Goal: Task Accomplishment & Management: Complete application form

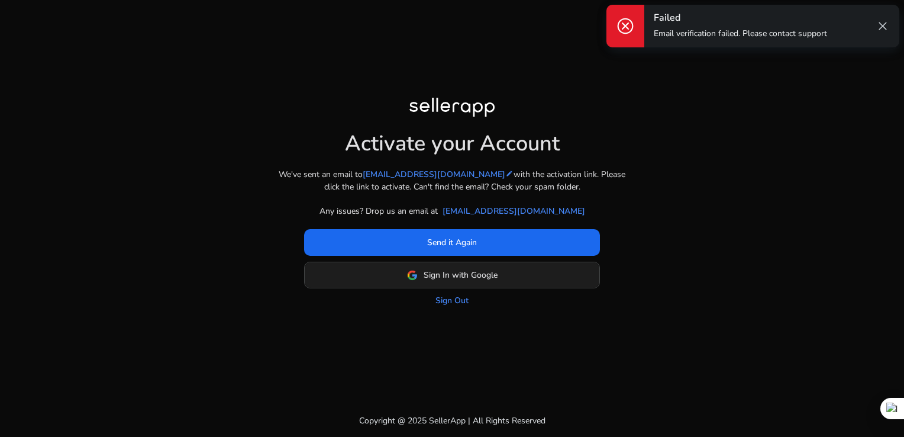
click at [490, 276] on span "Sign In with Google" at bounding box center [461, 275] width 74 height 12
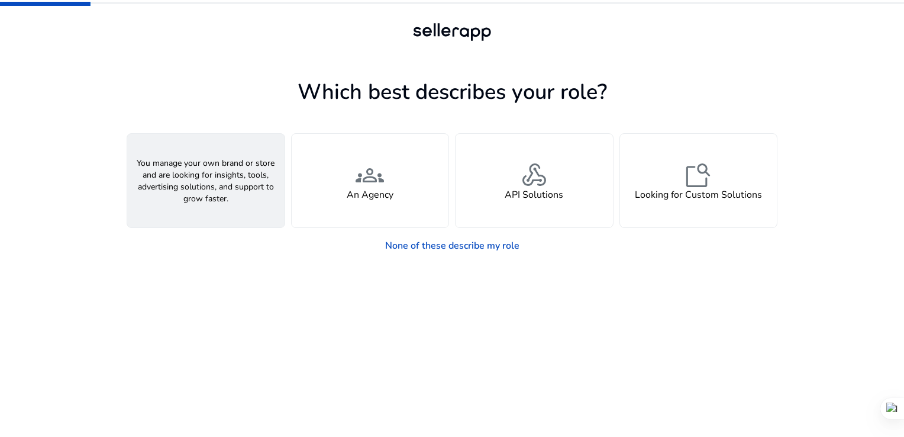
click at [221, 201] on div "person A Seller" at bounding box center [205, 181] width 157 height 94
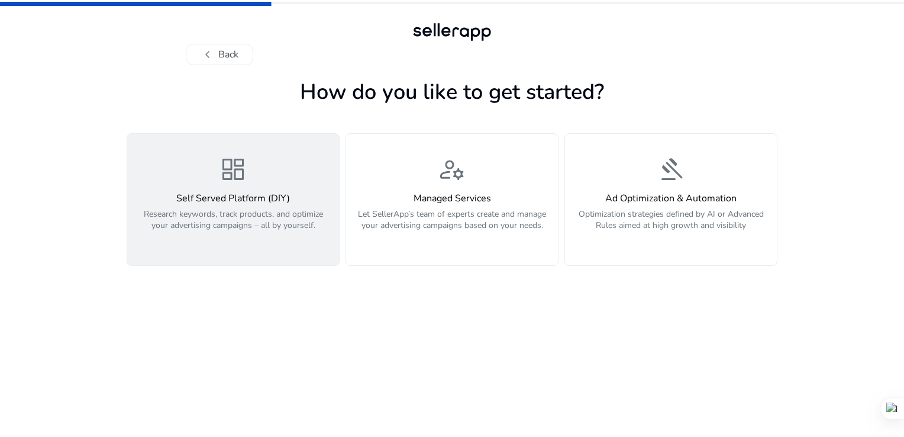
click at [227, 212] on p "Research keywords, track products, and optimize your advertising campaigns – al…" at bounding box center [233, 226] width 198 height 36
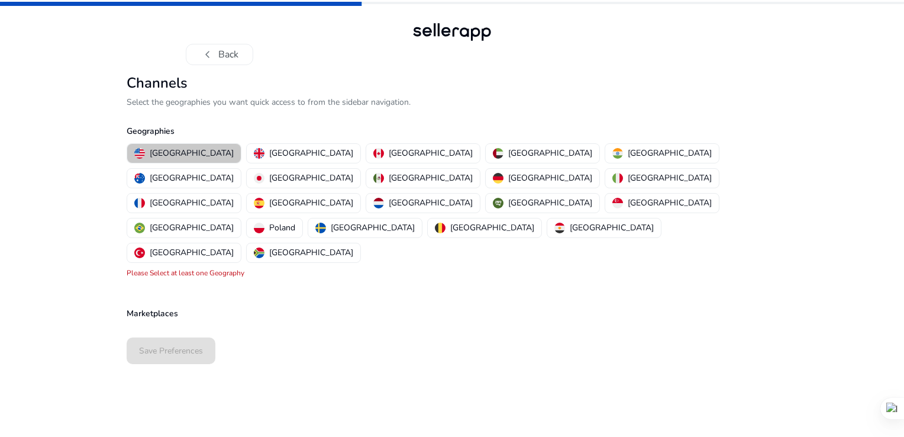
click at [194, 156] on p "[GEOGRAPHIC_DATA]" at bounding box center [192, 153] width 84 height 12
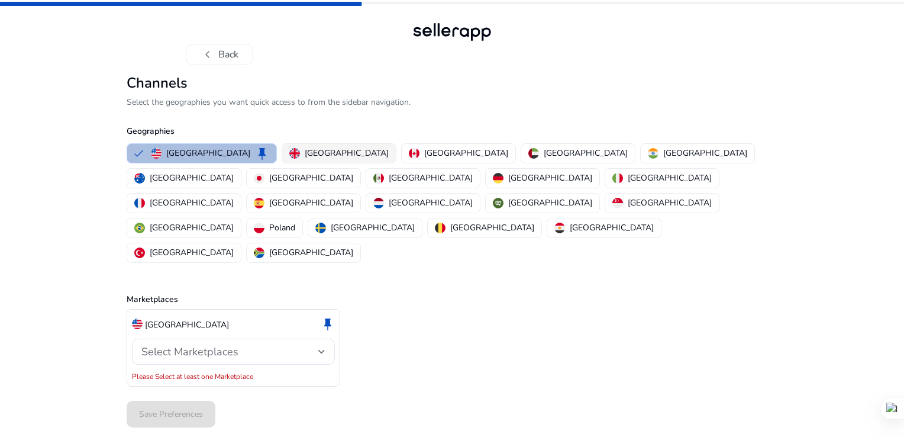
click at [305, 158] on p "[GEOGRAPHIC_DATA]" at bounding box center [347, 153] width 84 height 12
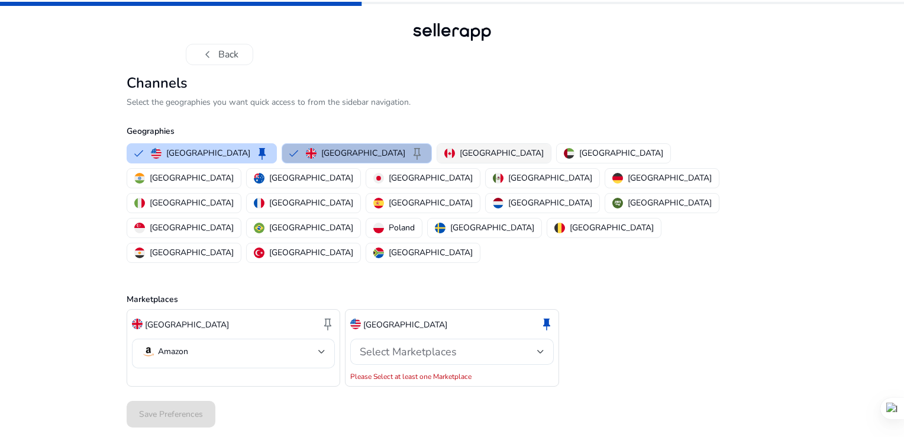
click at [460, 153] on p "[GEOGRAPHIC_DATA]" at bounding box center [502, 153] width 84 height 12
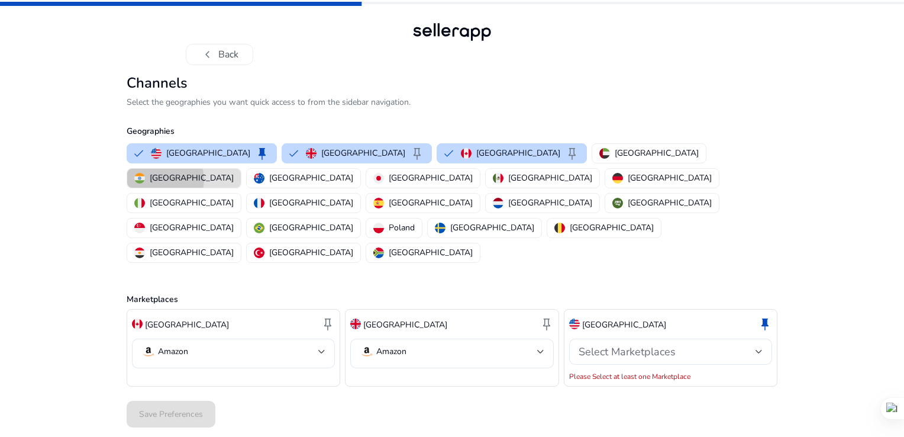
click at [234, 172] on p "[GEOGRAPHIC_DATA]" at bounding box center [192, 178] width 84 height 12
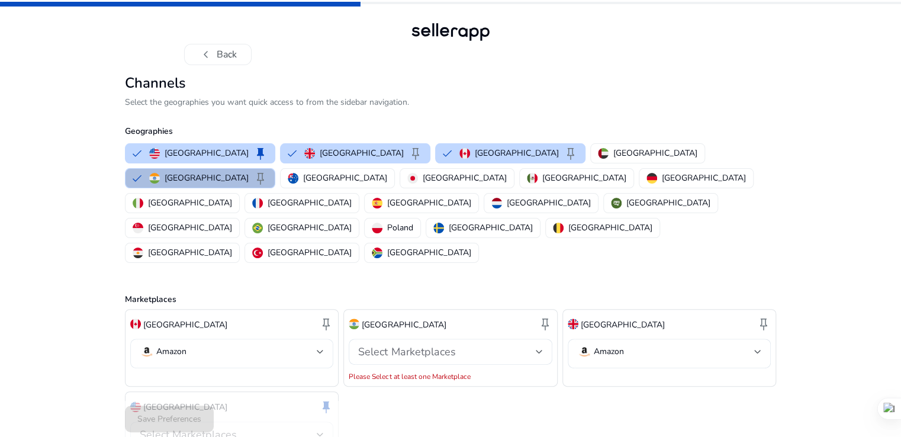
click at [313, 344] on mat-select-trigger "Amazon" at bounding box center [228, 351] width 177 height 14
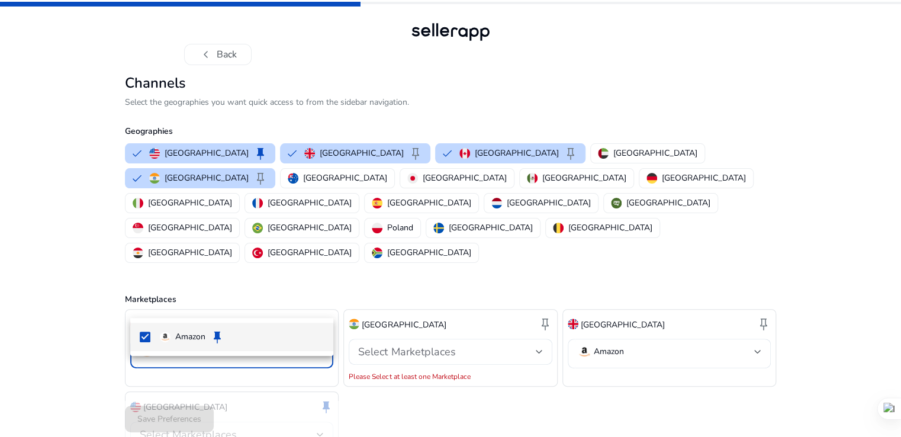
click at [313, 298] on div at bounding box center [450, 218] width 901 height 437
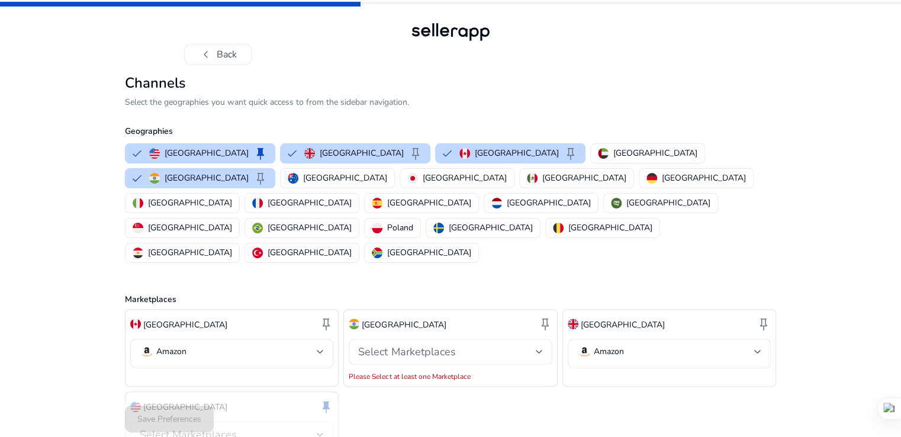
click at [462, 345] on div "Select Marketplaces" at bounding box center [446, 351] width 177 height 13
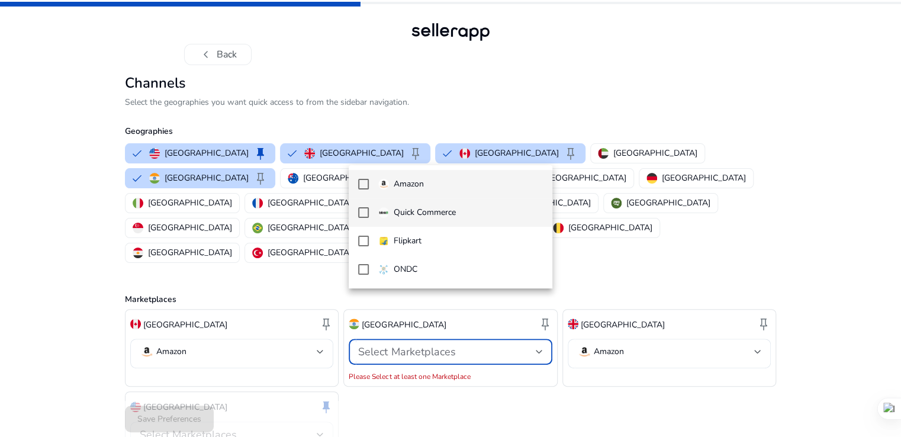
click at [428, 214] on p "Quick Commerce" at bounding box center [425, 212] width 62 height 13
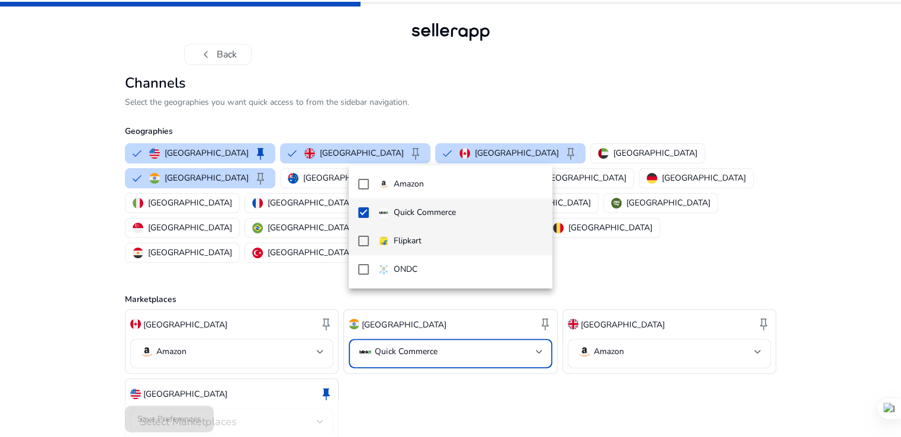
click at [425, 236] on span "Flipkart" at bounding box center [460, 240] width 165 height 13
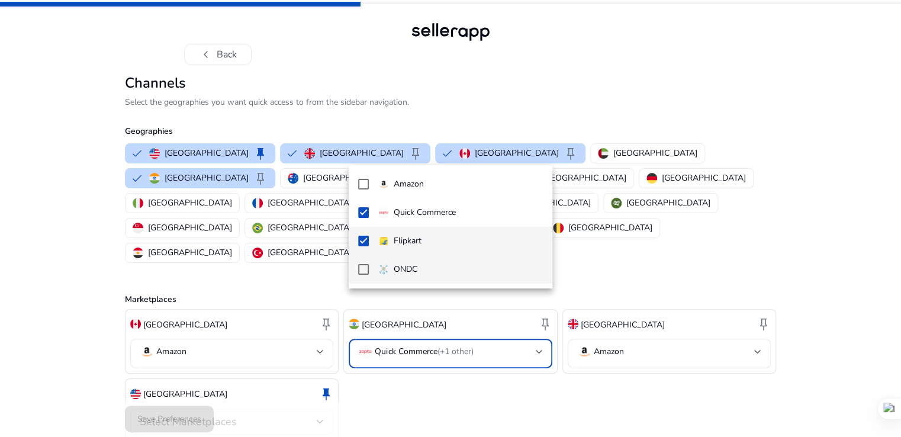
click at [424, 265] on span "ONDC" at bounding box center [460, 269] width 165 height 13
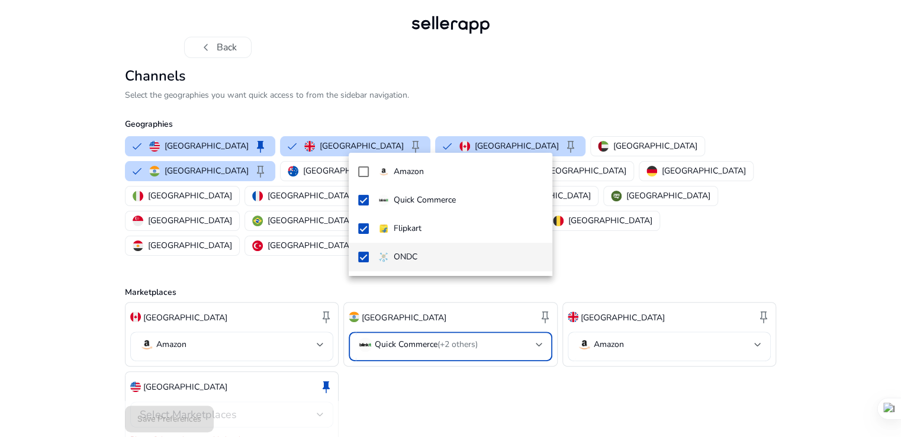
scroll to position [14, 0]
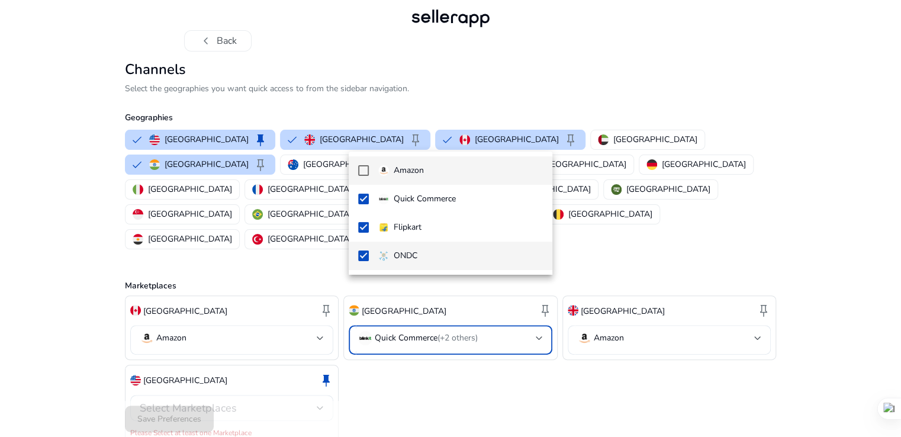
click at [422, 175] on p "Amazon" at bounding box center [409, 170] width 30 height 13
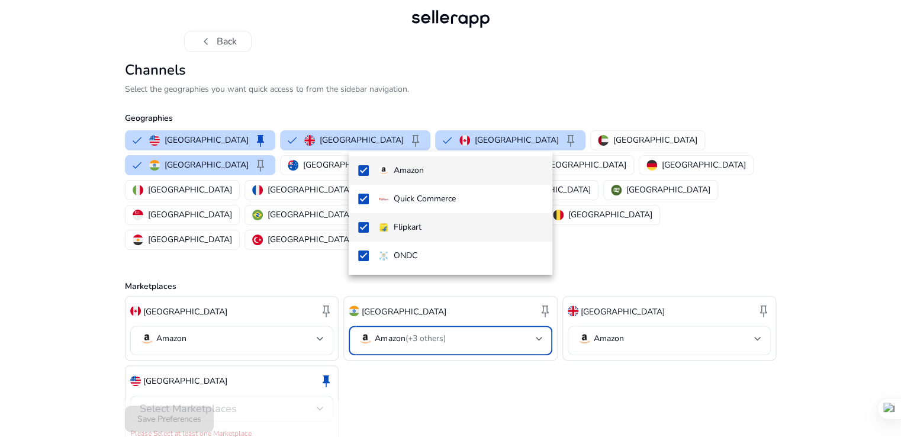
scroll to position [0, 0]
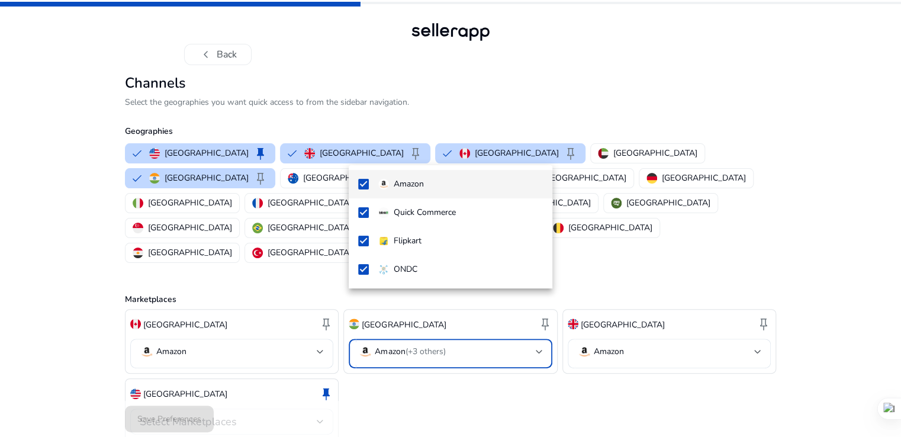
click at [559, 351] on div at bounding box center [450, 218] width 901 height 437
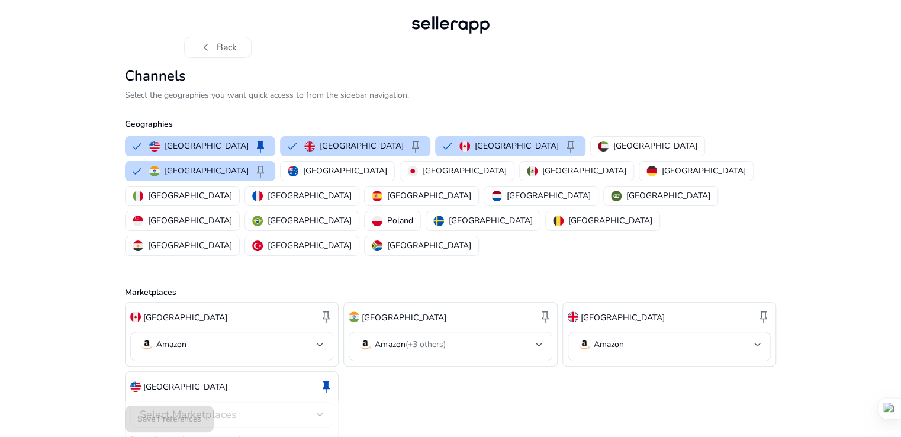
scroll to position [14, 0]
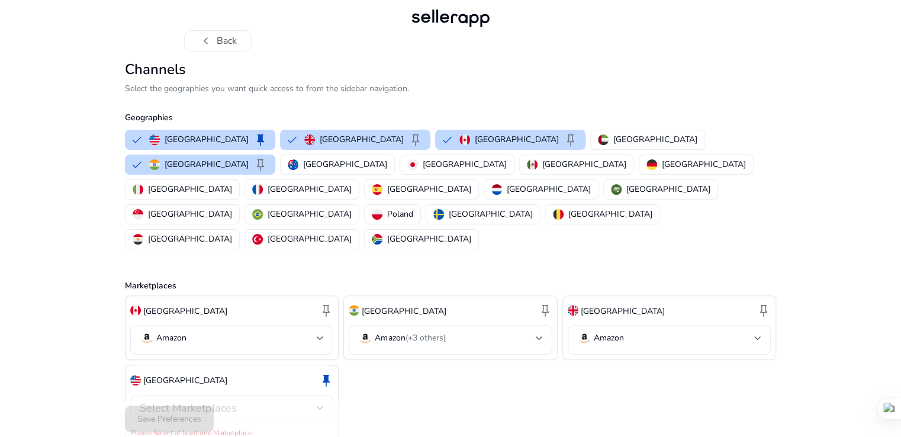
click at [299, 401] on div "Select Marketplaces" at bounding box center [228, 407] width 177 height 13
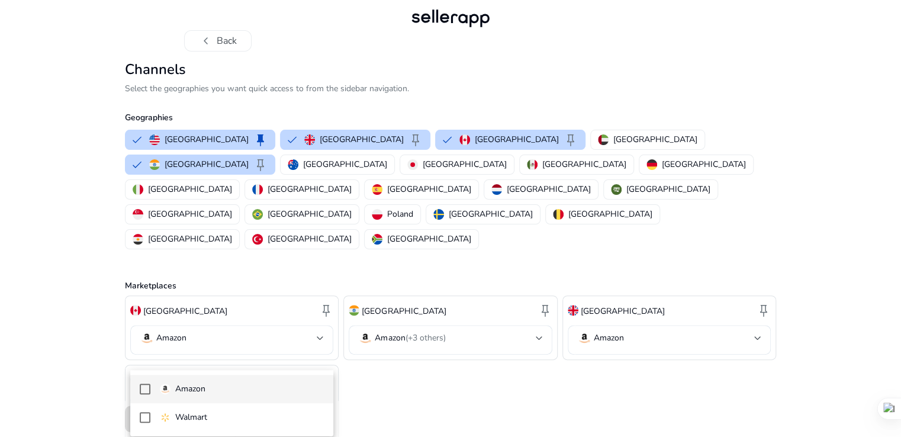
click at [278, 382] on span "Amazon" at bounding box center [242, 388] width 165 height 13
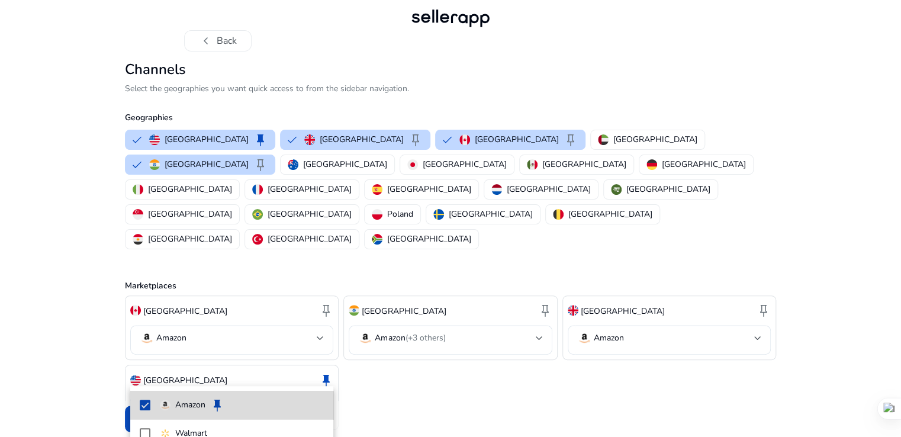
scroll to position [1, 0]
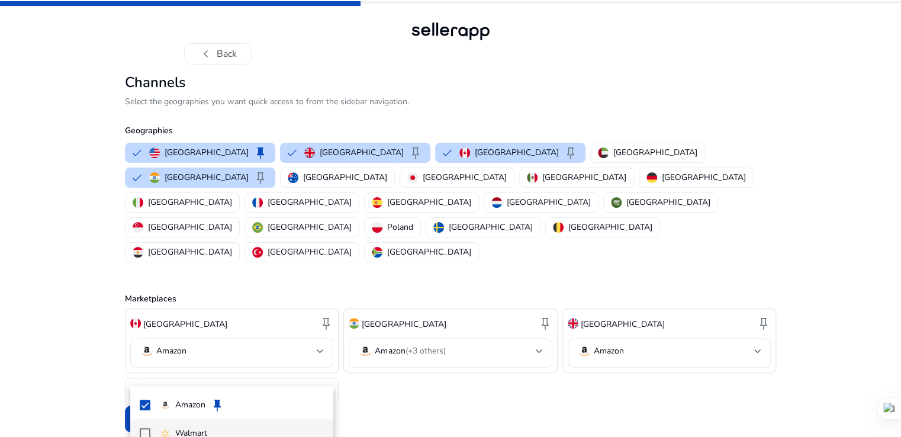
click at [240, 436] on html "chevron_left Back Channels Select the geographies you want quick access to from…" at bounding box center [450, 243] width 901 height 489
click at [144, 432] on mat-pseudo-checkbox at bounding box center [145, 433] width 11 height 11
click at [529, 349] on div at bounding box center [450, 218] width 901 height 437
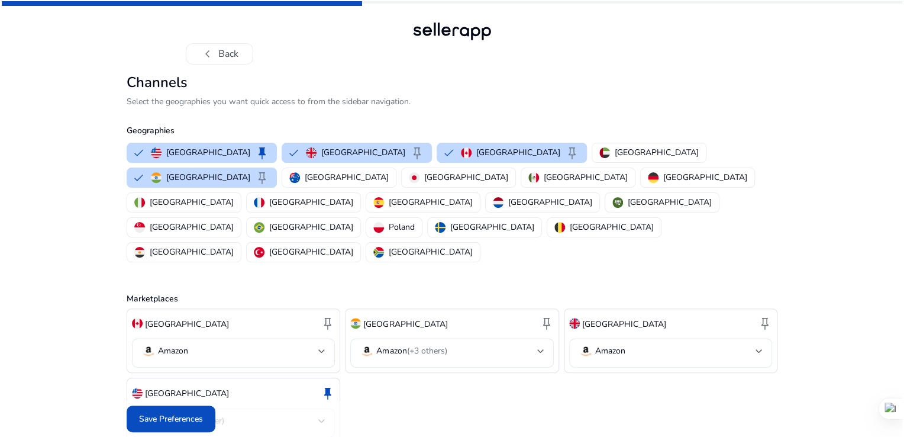
scroll to position [0, 0]
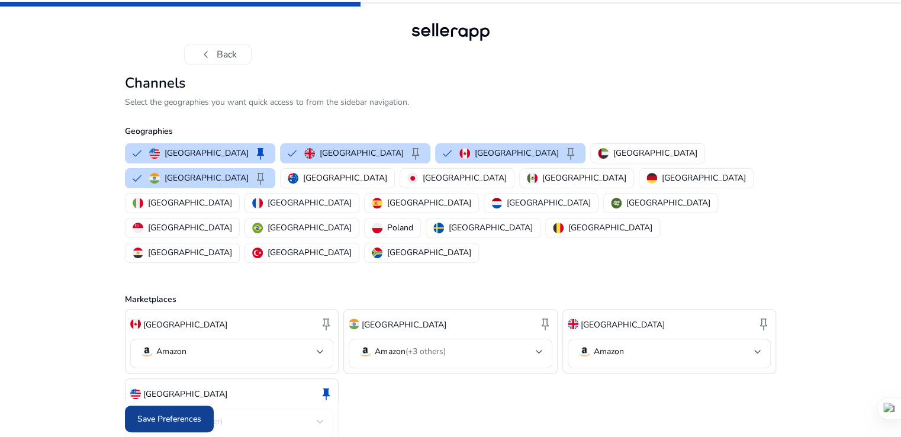
click at [169, 420] on span "Save Preferences" at bounding box center [169, 419] width 64 height 12
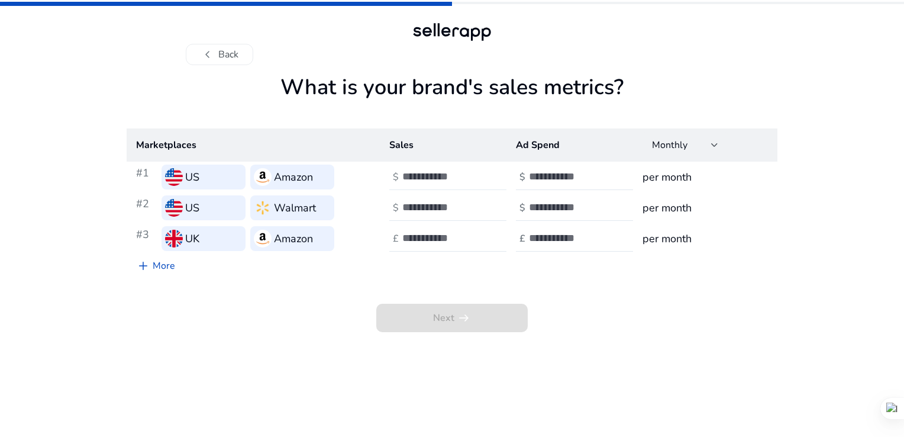
click at [457, 179] on input "number" at bounding box center [442, 176] width 80 height 13
click at [478, 180] on input "**" at bounding box center [442, 176] width 80 height 13
click at [479, 181] on input "**" at bounding box center [442, 176] width 80 height 13
type input "*****"
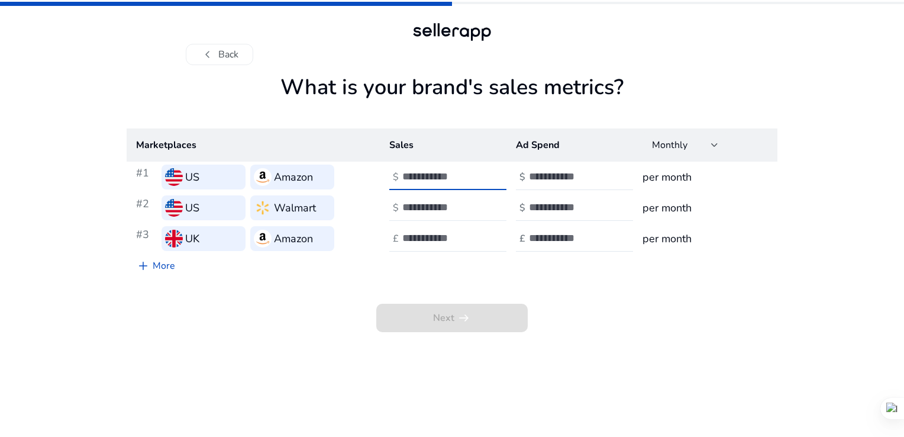
click at [425, 208] on input "number" at bounding box center [442, 207] width 80 height 13
type input "****"
click at [431, 240] on input "number" at bounding box center [442, 237] width 80 height 13
type input "****"
click at [558, 172] on input "number" at bounding box center [569, 176] width 80 height 13
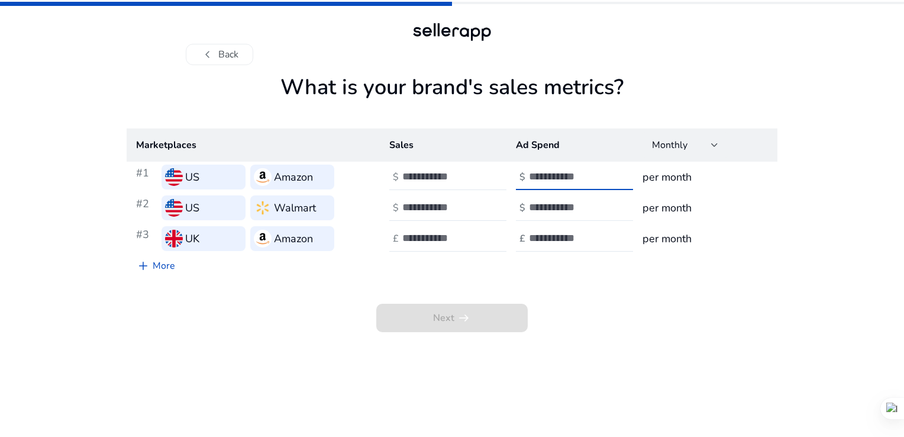
type input "***"
click at [561, 212] on input "number" at bounding box center [569, 207] width 80 height 13
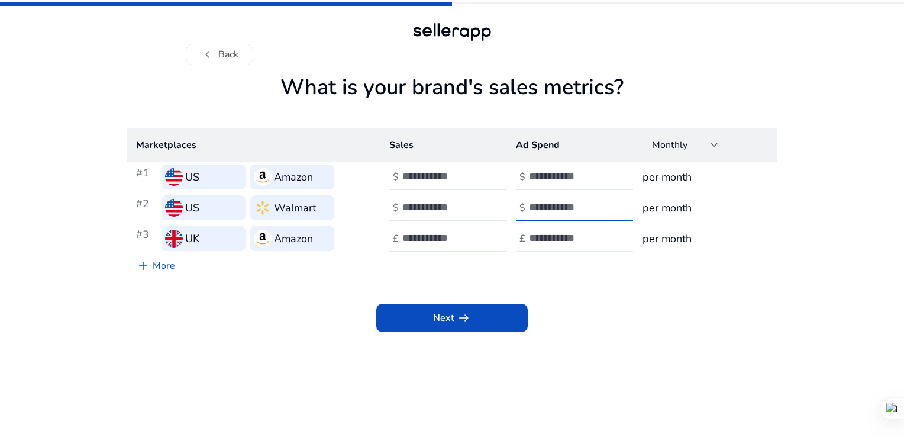
type input "***"
click at [542, 238] on input "number" at bounding box center [569, 237] width 80 height 13
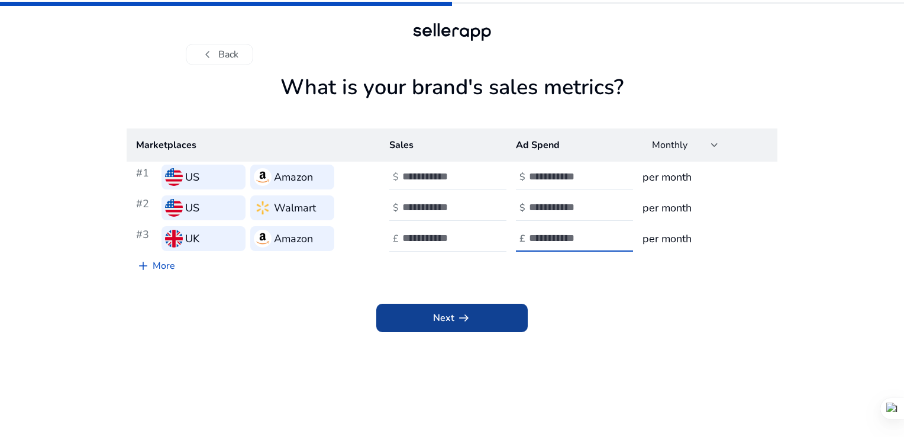
type input "***"
click at [498, 318] on span at bounding box center [452, 318] width 152 height 28
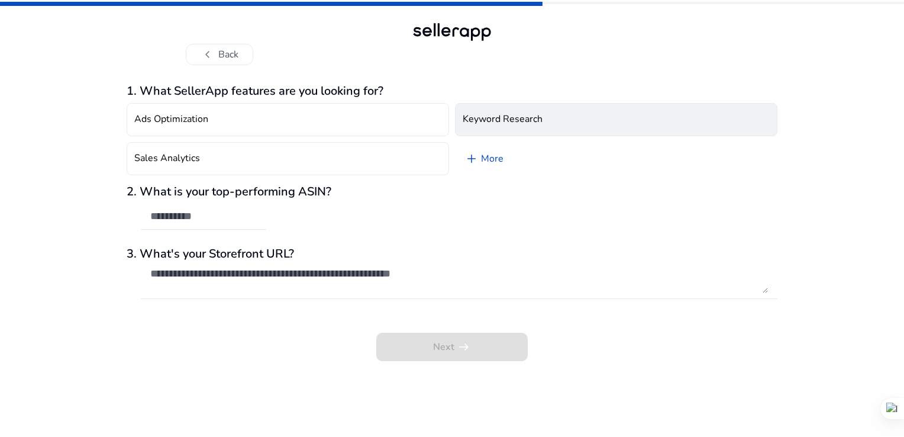
click at [587, 112] on button "Keyword Research" at bounding box center [616, 119] width 323 height 33
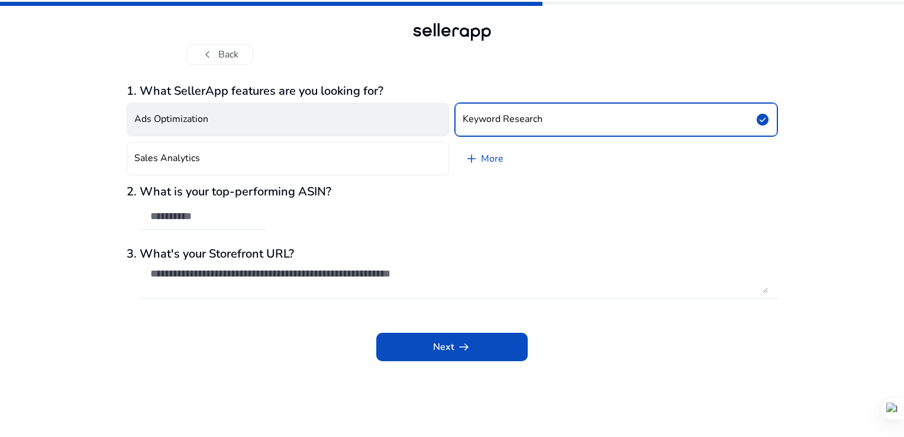
click at [394, 125] on button "Ads Optimization" at bounding box center [288, 119] width 323 height 33
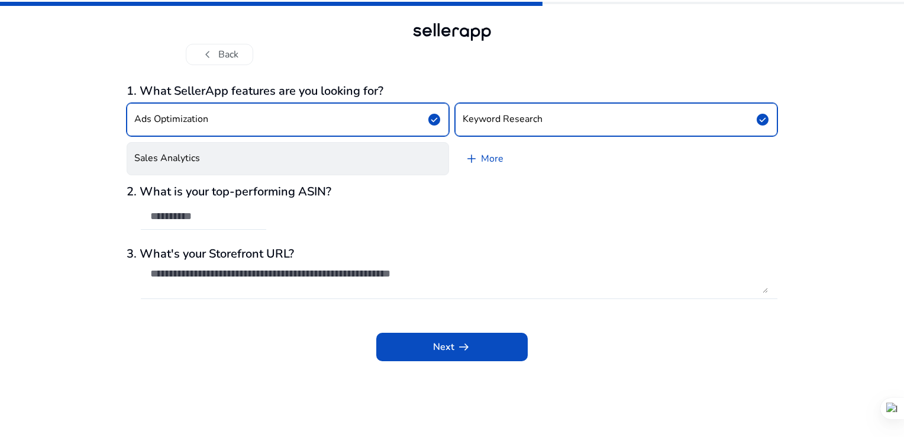
click at [393, 166] on button "Sales Analytics" at bounding box center [288, 158] width 323 height 33
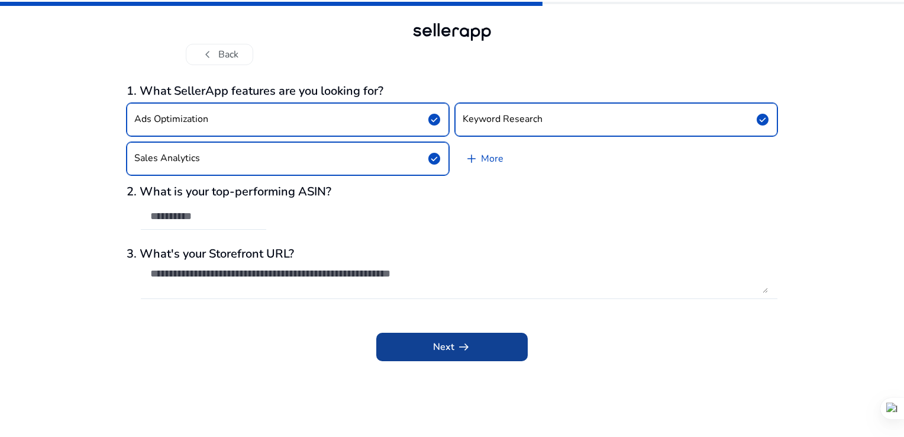
click at [455, 349] on app-icon "arrow_right_alt" at bounding box center [463, 347] width 17 height 14
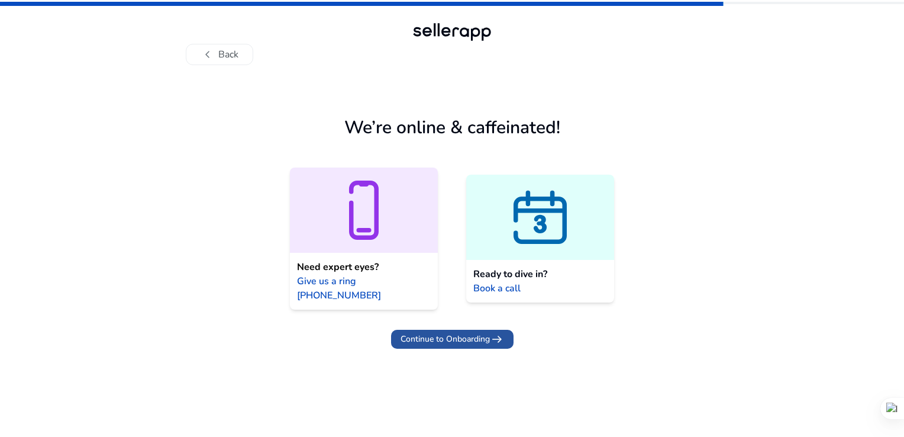
click at [466, 333] on span "Continue to Onboarding" at bounding box center [445, 339] width 89 height 12
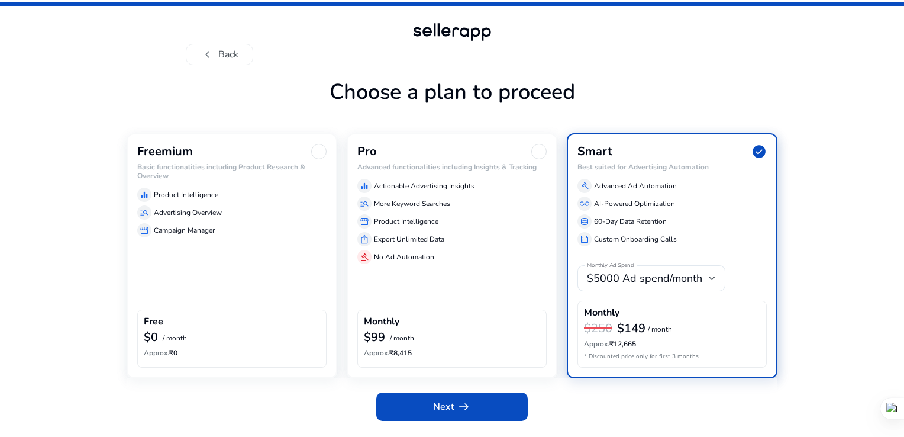
click at [297, 328] on div "Free" at bounding box center [232, 323] width 176 height 14
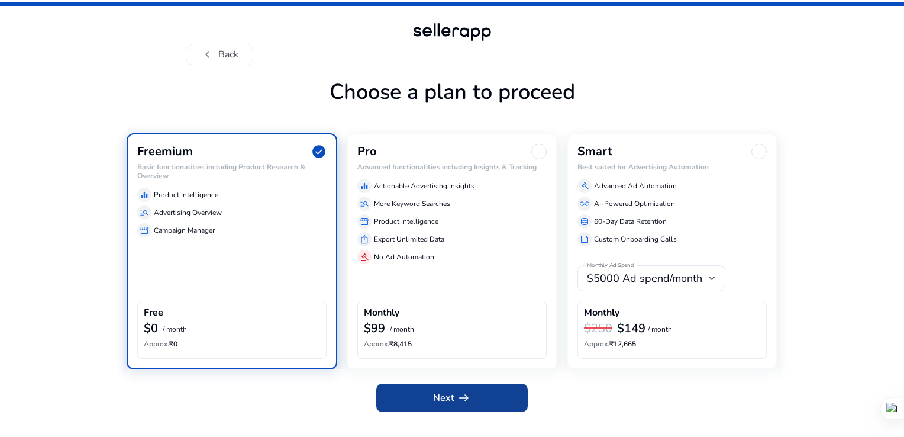
click at [504, 402] on span at bounding box center [452, 398] width 152 height 28
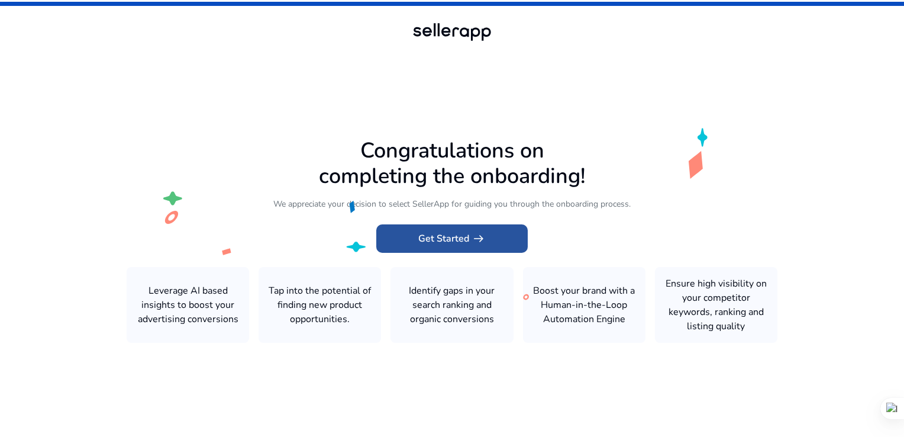
click at [456, 236] on span "Get Started arrow_right_alt" at bounding box center [451, 238] width 67 height 14
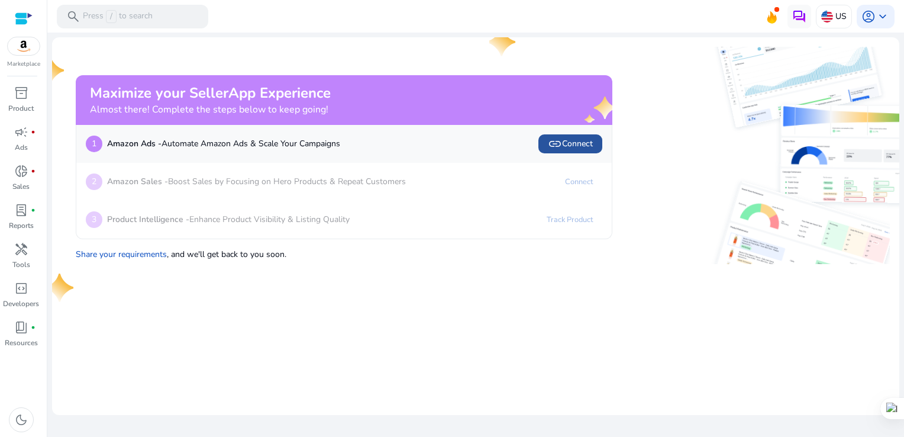
click at [571, 141] on span "link Connect" at bounding box center [570, 144] width 45 height 14
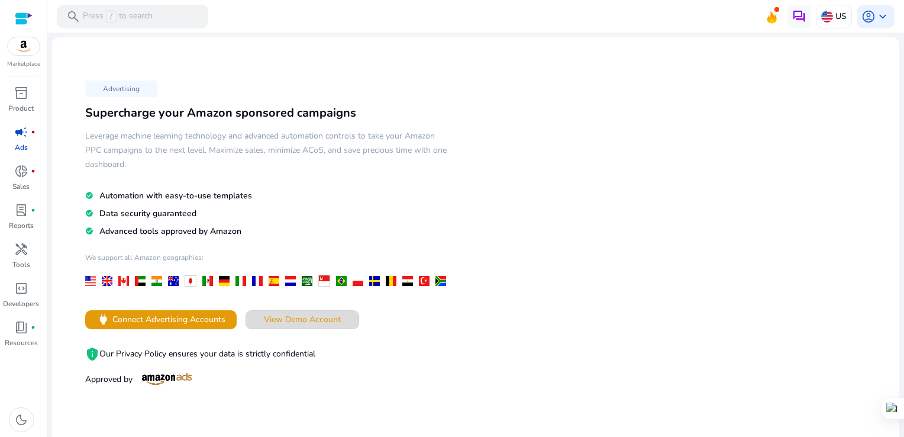
click at [295, 320] on span "View Demo Account" at bounding box center [302, 319] width 77 height 12
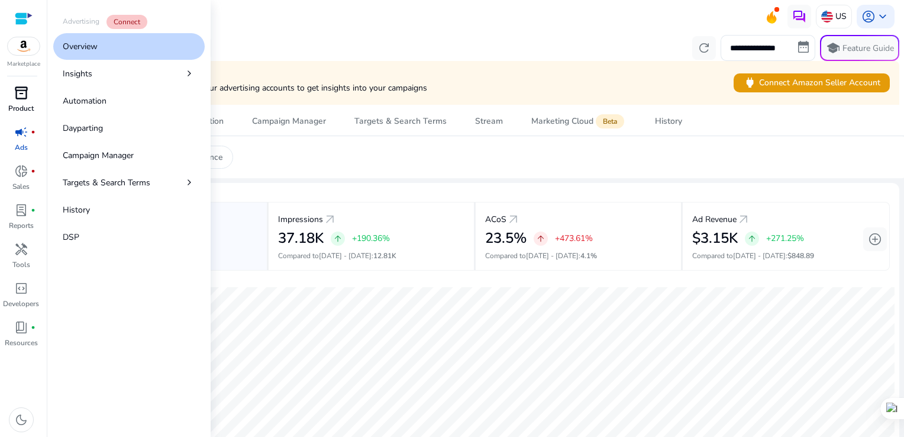
click at [14, 109] on p "Product" at bounding box center [20, 108] width 25 height 11
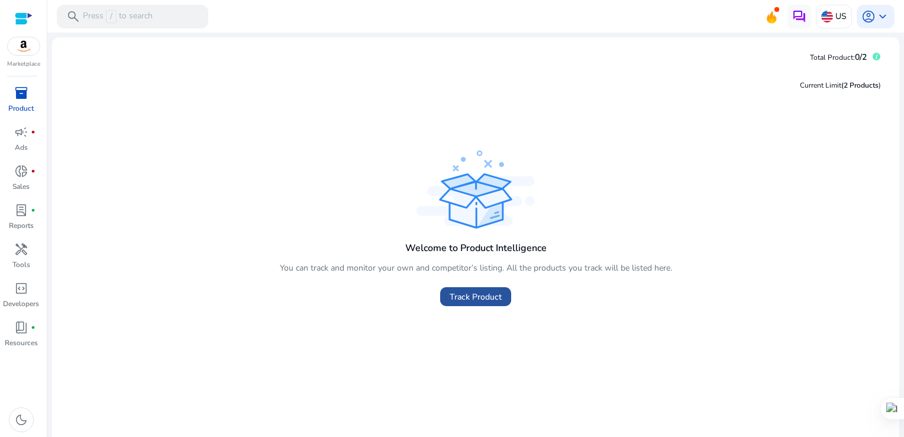
click at [486, 305] on span at bounding box center [475, 296] width 71 height 28
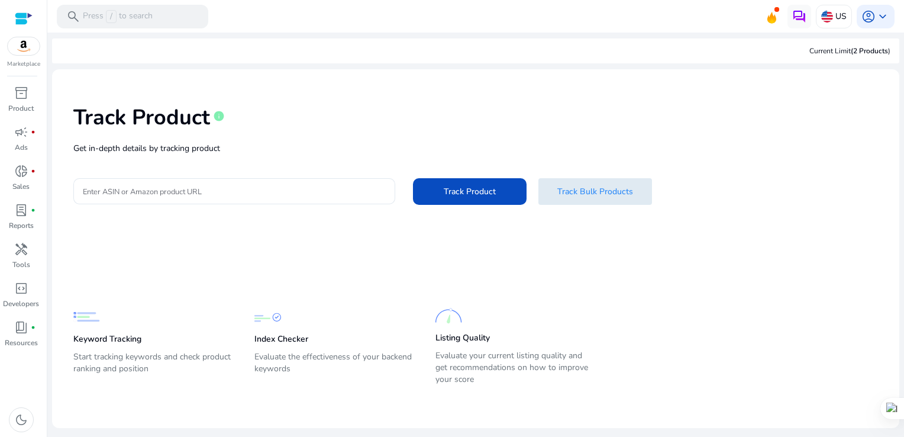
click at [573, 196] on span "Track Bulk Products" at bounding box center [596, 191] width 76 height 12
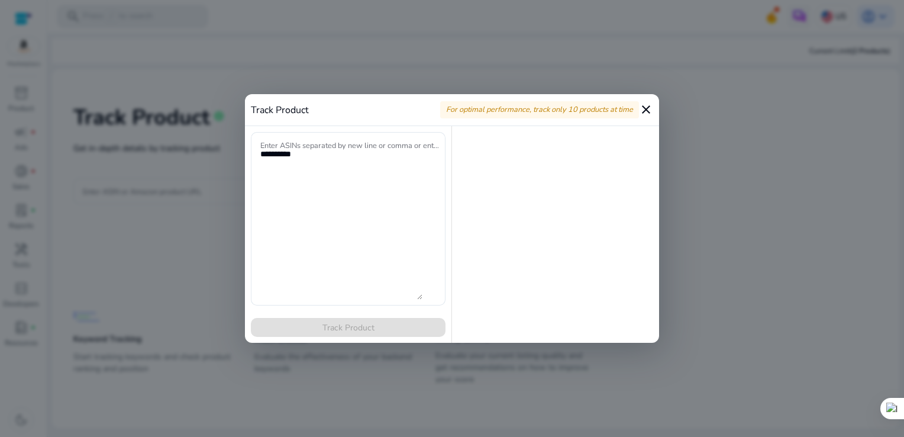
click at [649, 106] on mat-icon "close" at bounding box center [646, 109] width 14 height 14
